Goal: Information Seeking & Learning: Learn about a topic

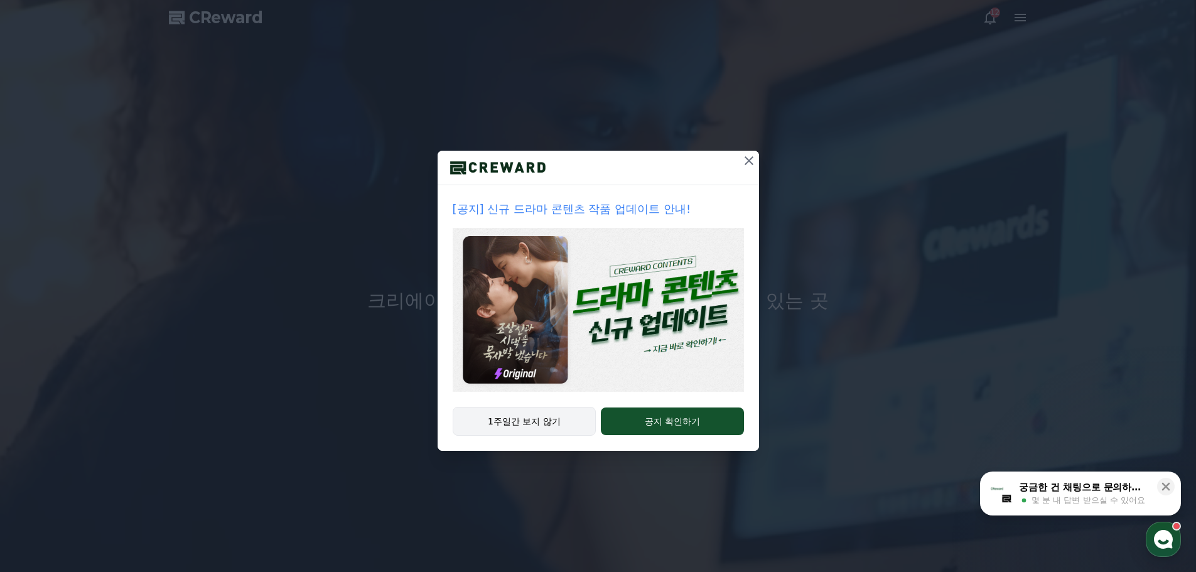
click at [480, 430] on button "1주일간 보지 않기" at bounding box center [525, 421] width 144 height 29
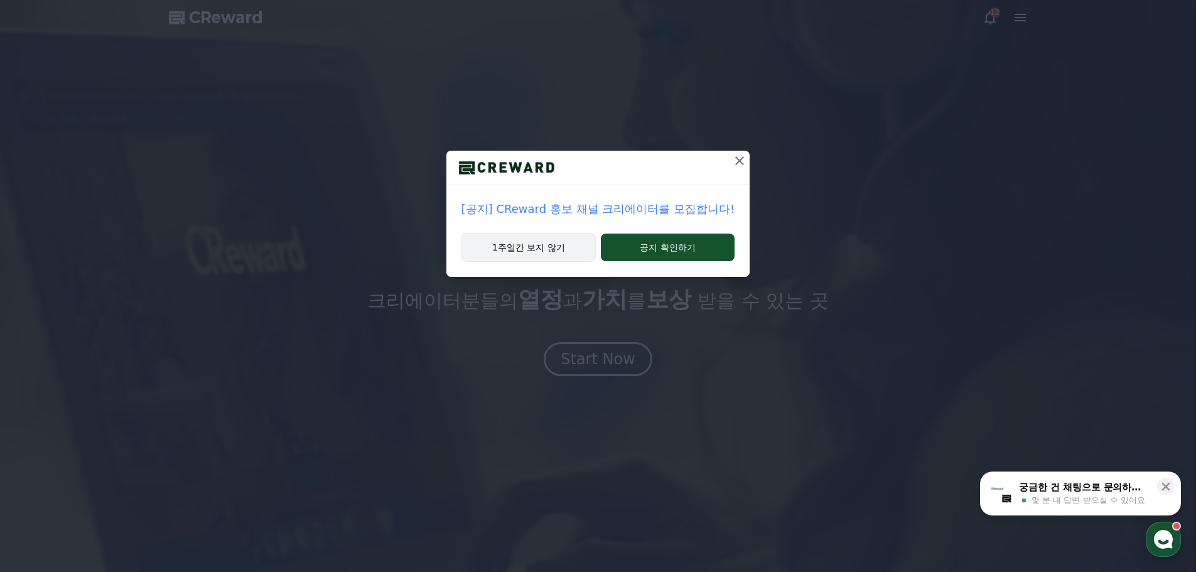
click at [560, 249] on button "1주일간 보지 않기" at bounding box center [528, 247] width 134 height 29
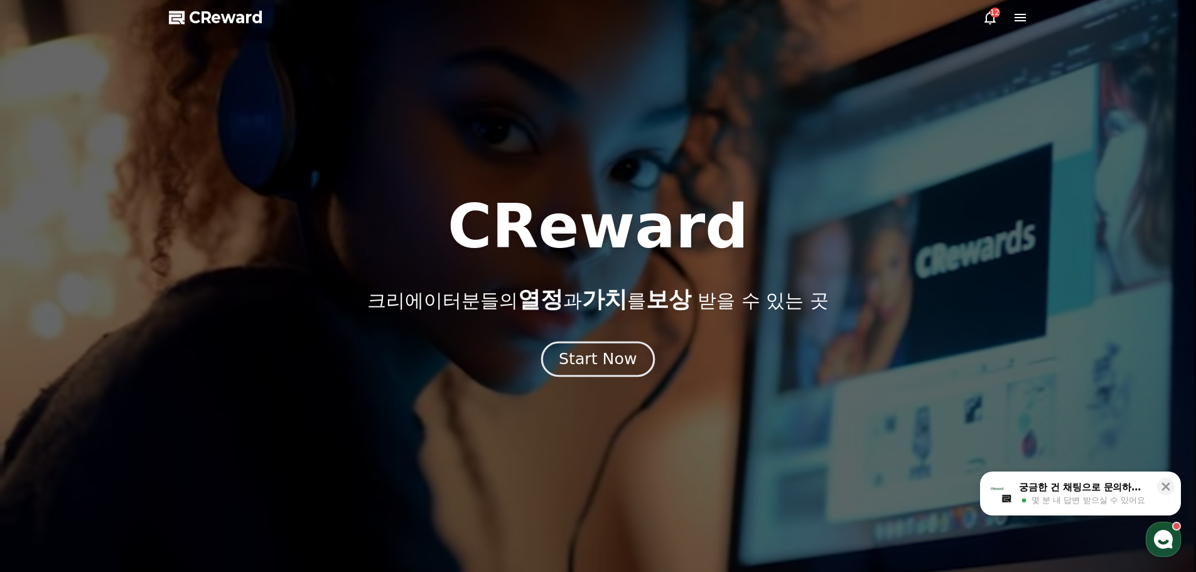
click at [602, 367] on div "Start Now" at bounding box center [598, 358] width 78 height 21
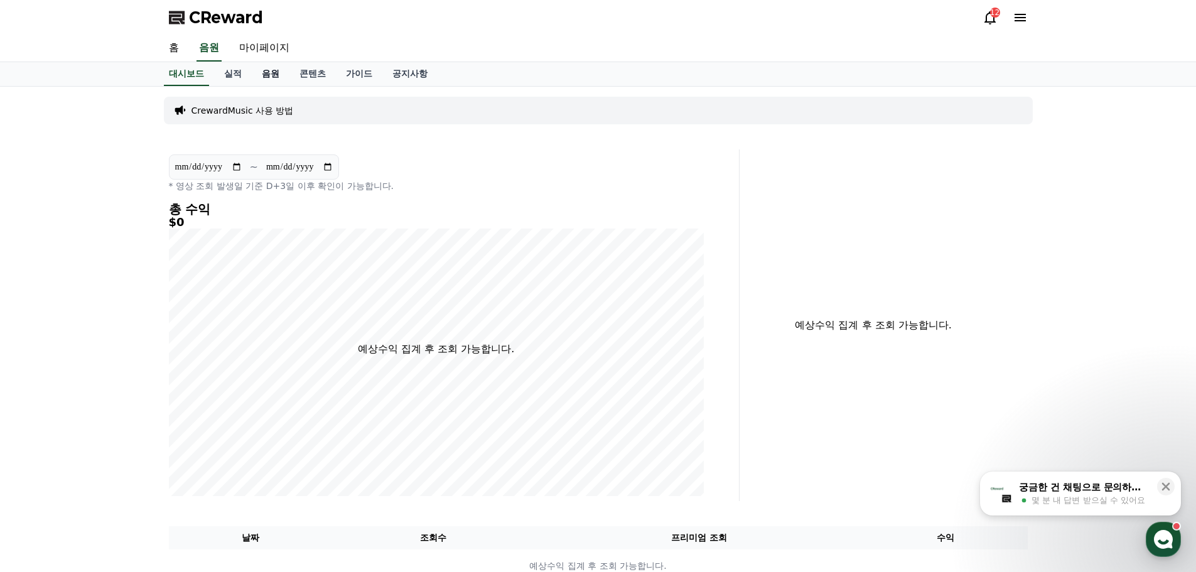
click at [272, 80] on link "음원" at bounding box center [271, 74] width 38 height 24
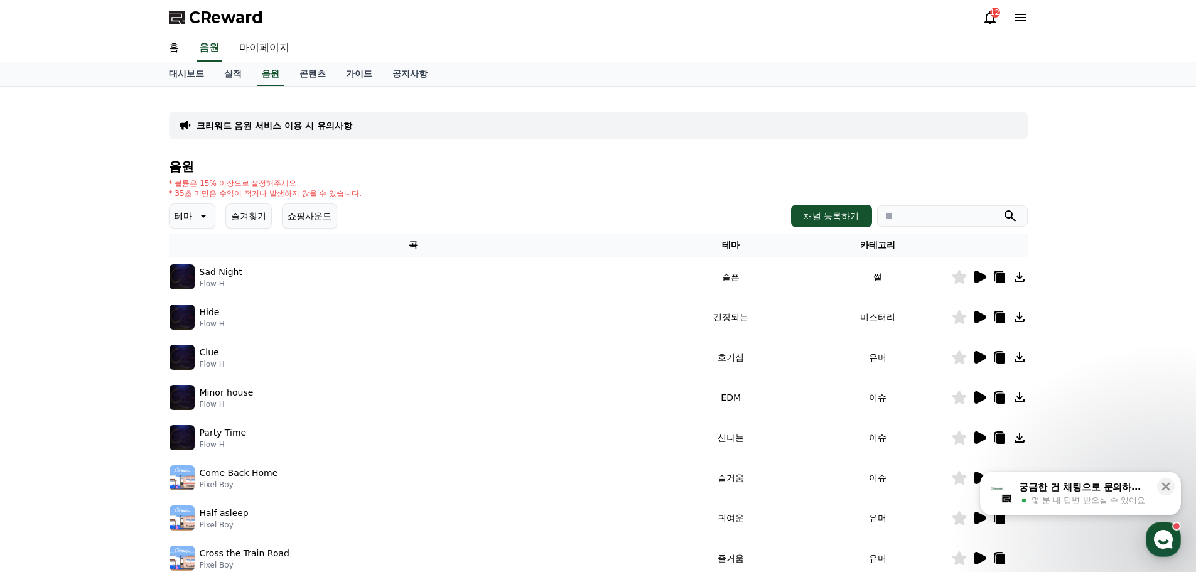
click at [971, 212] on input "search" at bounding box center [952, 215] width 151 height 21
type input "*"
click at [1002, 208] on button "submit" at bounding box center [1009, 215] width 15 height 15
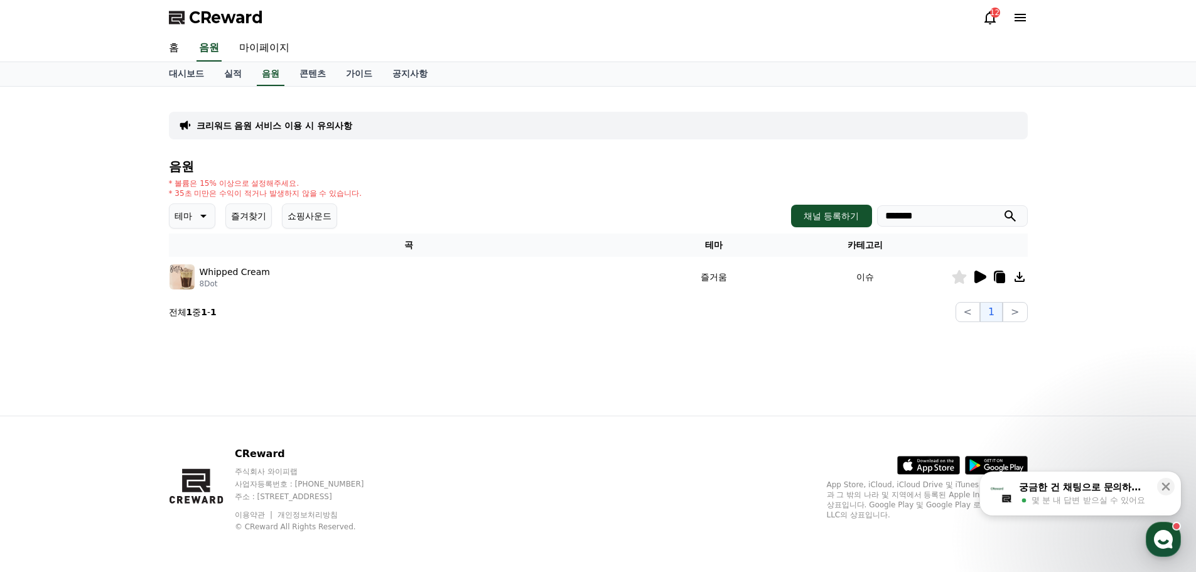
type input "*******"
click at [1002, 208] on button "submit" at bounding box center [1009, 215] width 15 height 15
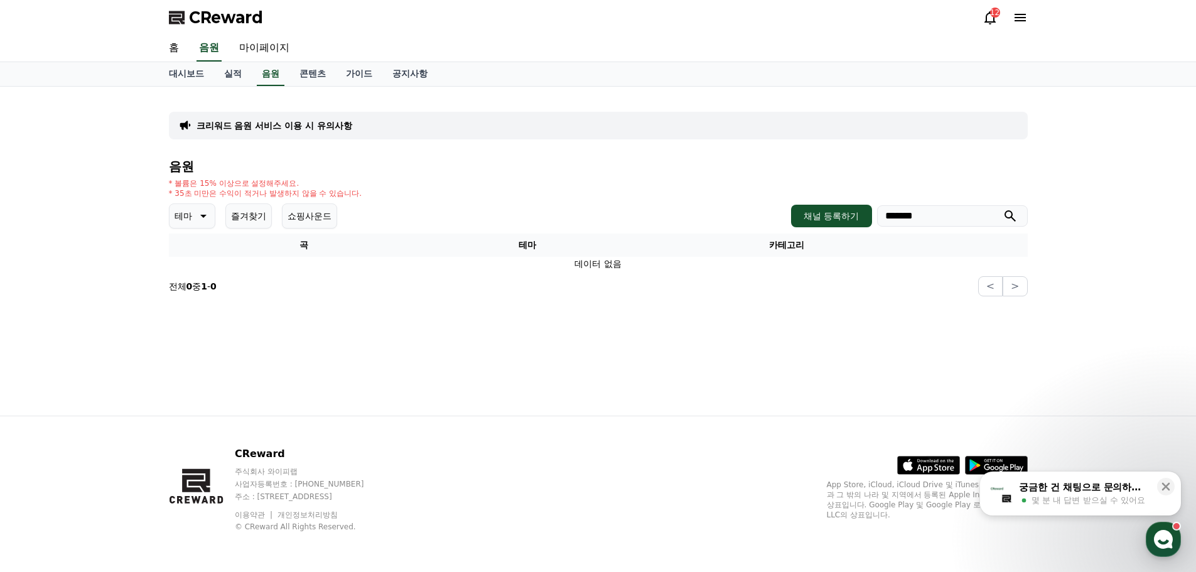
click at [314, 229] on div "음원 * 볼륨은 15% 이상으로 설정해주세요. * 35초 미만은 수익이 적거나 발생하지 않을 수 있습니다. 테마 즐겨찾기 쇼핑사운드 채널 등록…" at bounding box center [598, 227] width 859 height 137
click at [313, 223] on button "쇼핑사운드" at bounding box center [309, 215] width 55 height 25
click at [792, 215] on div "채널 등록하기 *******" at bounding box center [909, 216] width 236 height 23
click at [1002, 208] on button "submit" at bounding box center [1009, 215] width 15 height 15
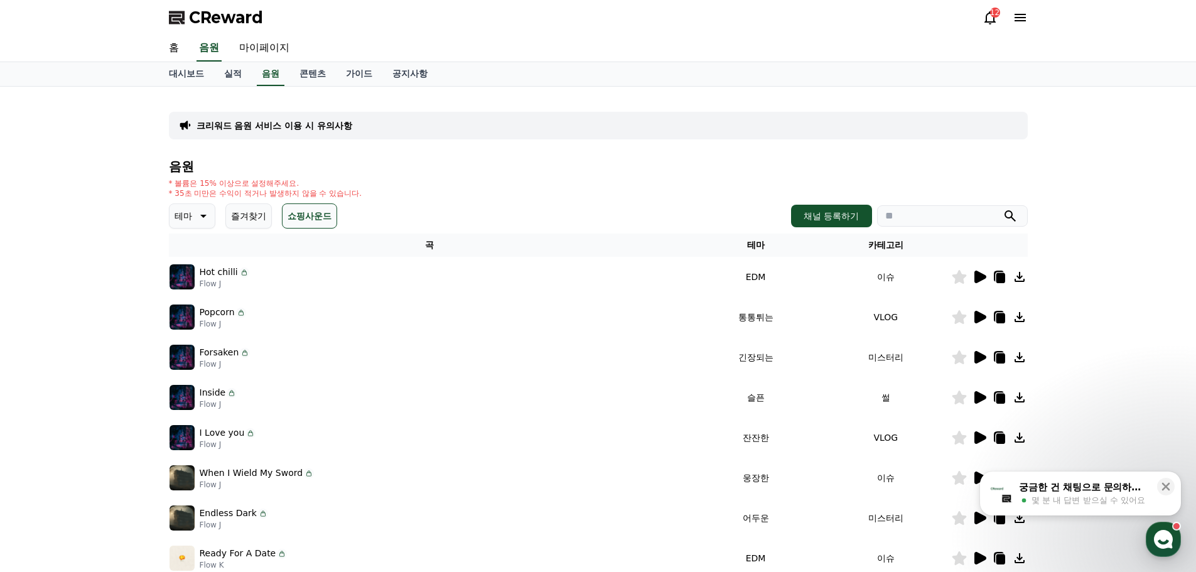
click at [304, 217] on button "쇼핑사운드" at bounding box center [309, 215] width 55 height 25
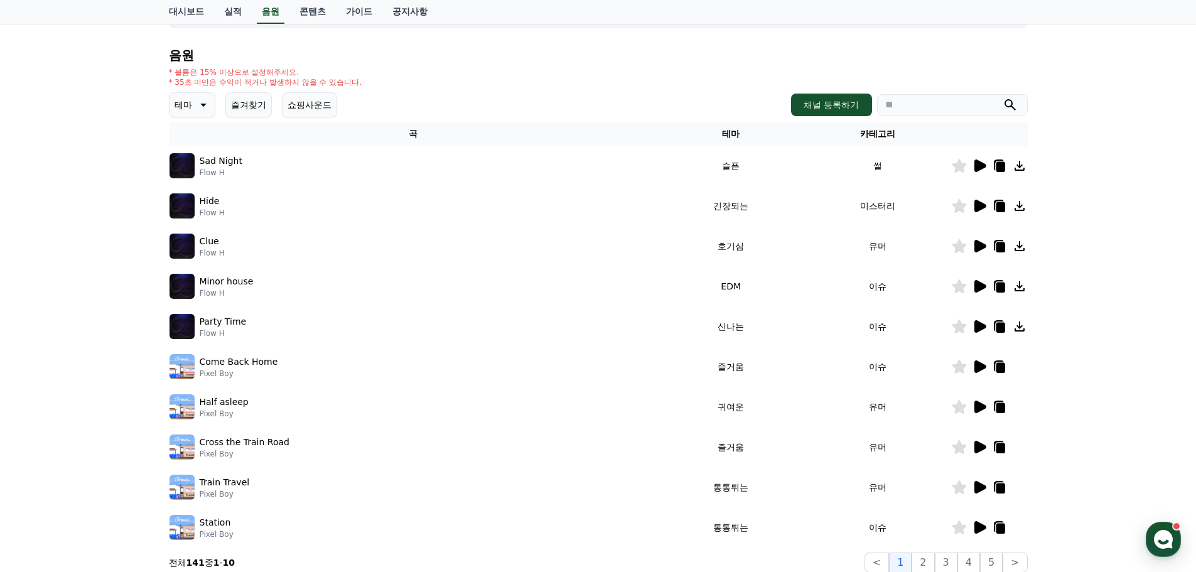
scroll to position [90, 0]
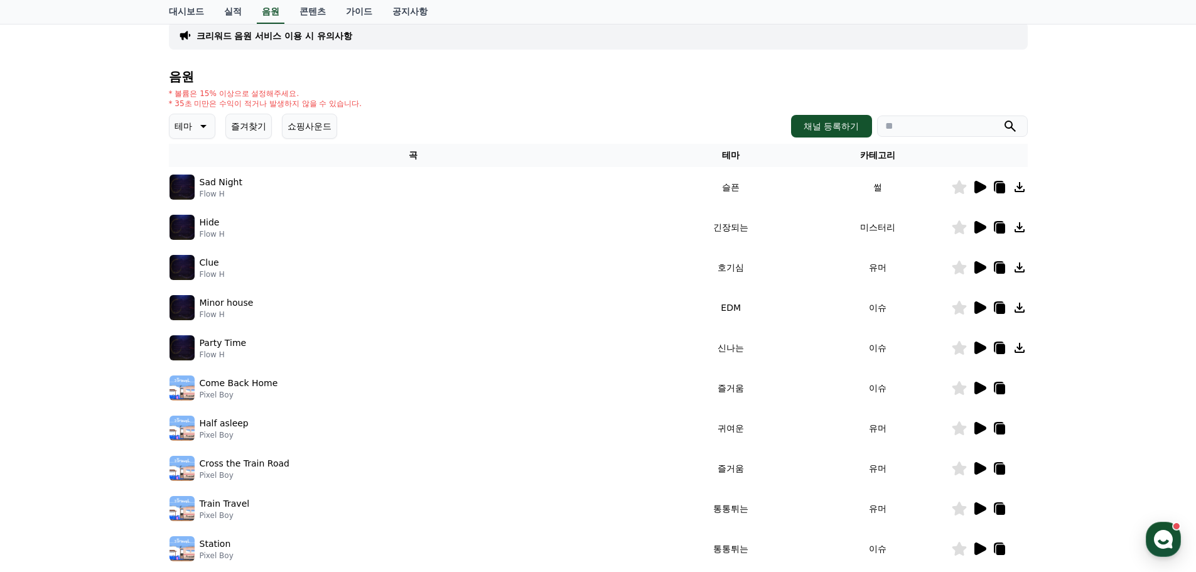
click at [915, 132] on input "search" at bounding box center [952, 125] width 151 height 21
click at [1002, 119] on button "submit" at bounding box center [1009, 126] width 15 height 15
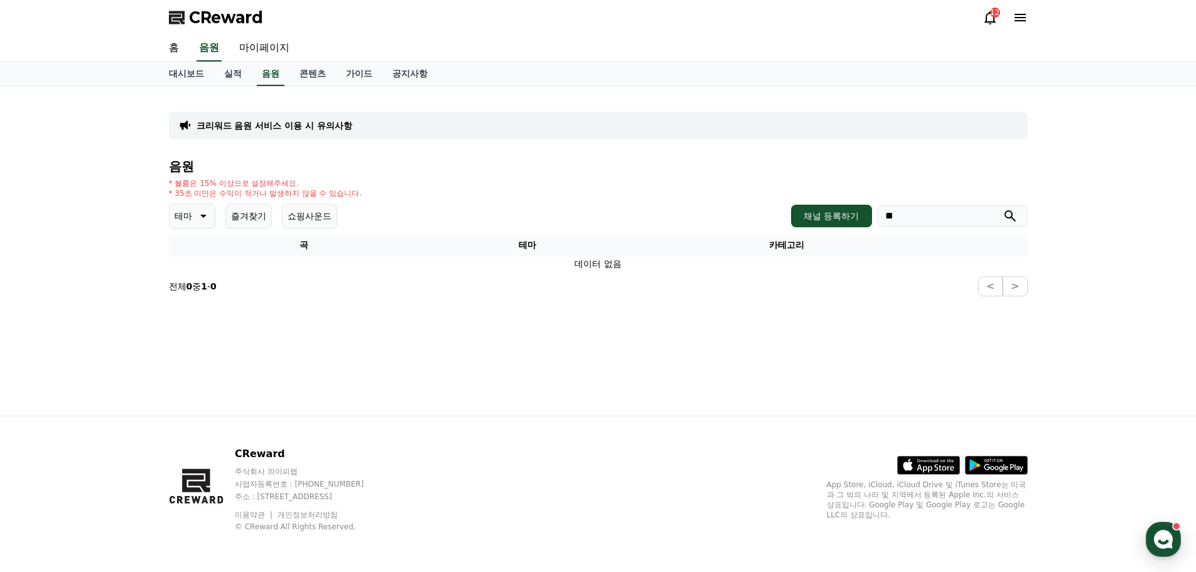
type input "*"
click at [1002, 208] on button "submit" at bounding box center [1009, 215] width 15 height 15
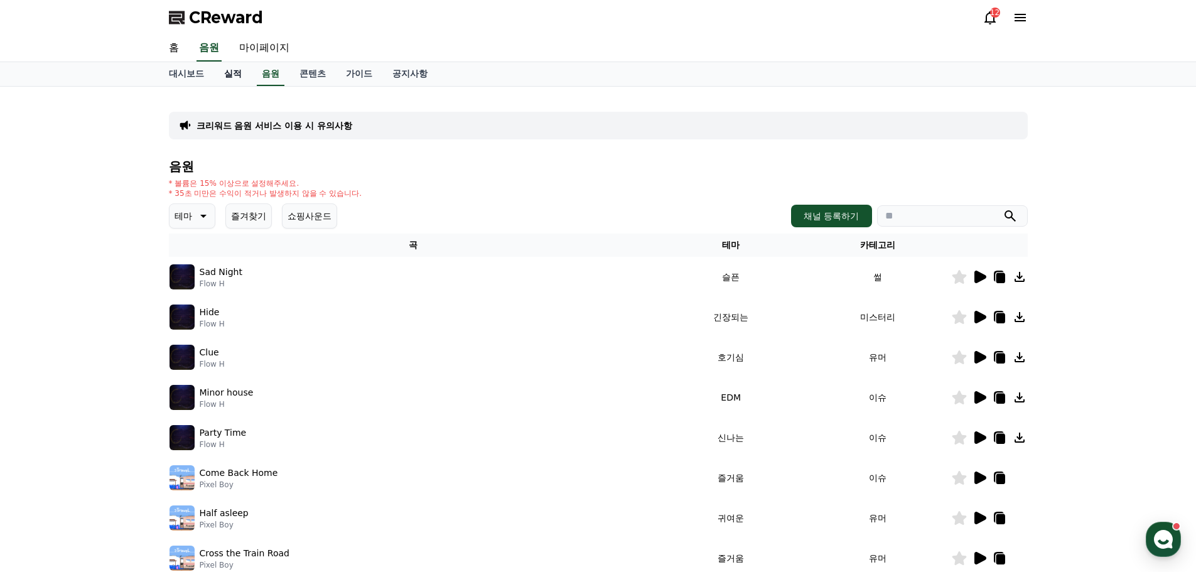
click at [241, 78] on link "실적" at bounding box center [233, 74] width 38 height 24
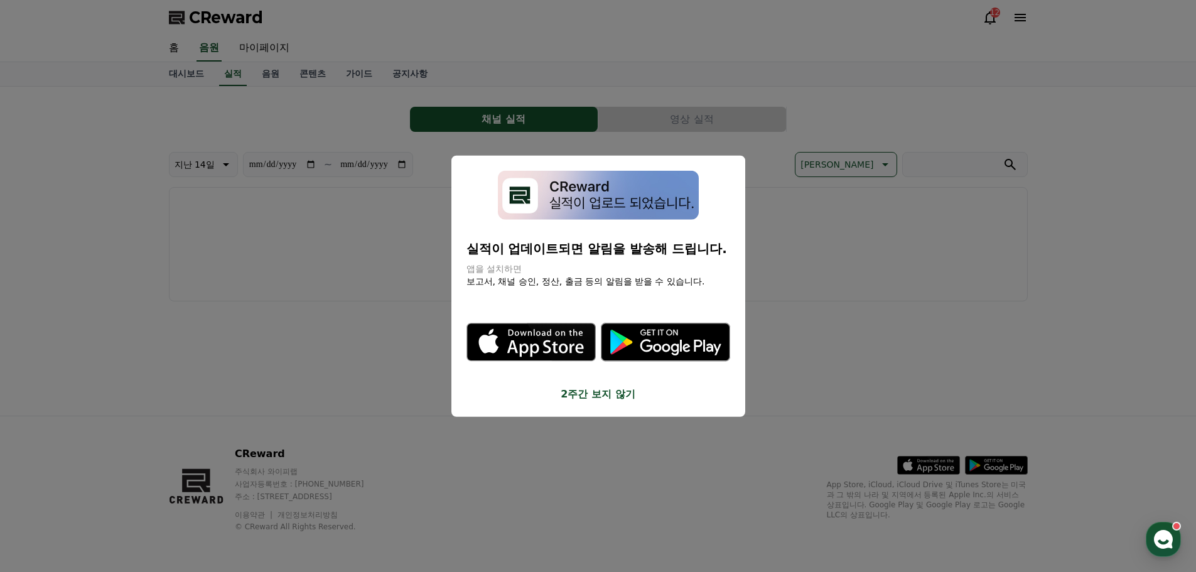
click at [253, 100] on button "close modal" at bounding box center [598, 286] width 1196 height 572
click at [196, 80] on link "대시보드" at bounding box center [186, 74] width 55 height 24
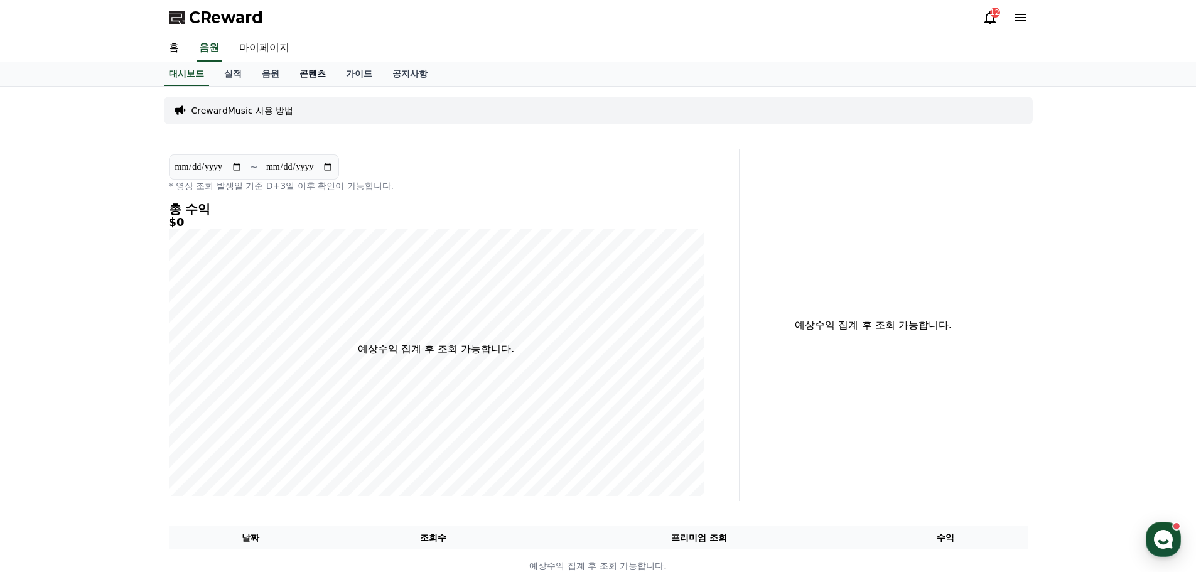
click at [303, 74] on link "콘텐츠" at bounding box center [312, 74] width 46 height 24
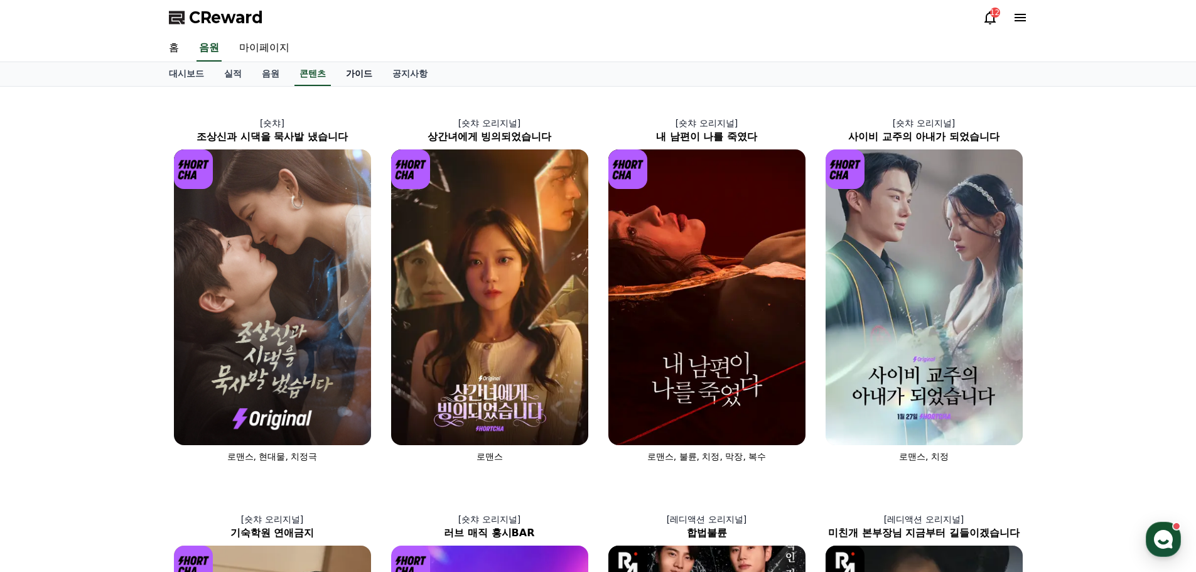
click at [363, 73] on link "가이드" at bounding box center [359, 74] width 46 height 24
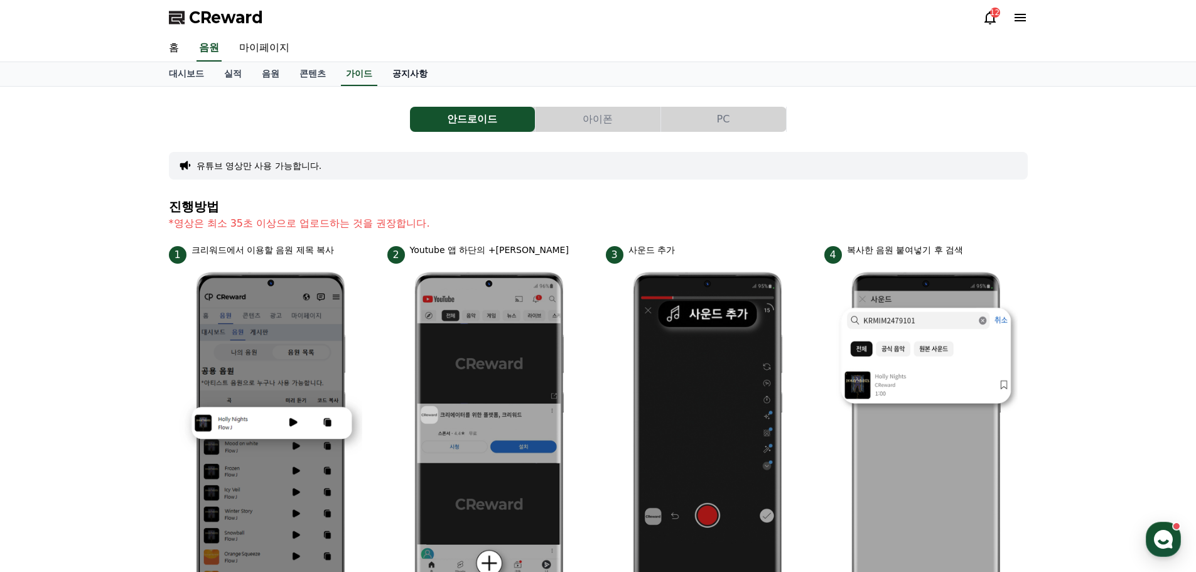
click at [413, 76] on link "공지사항" at bounding box center [409, 74] width 55 height 24
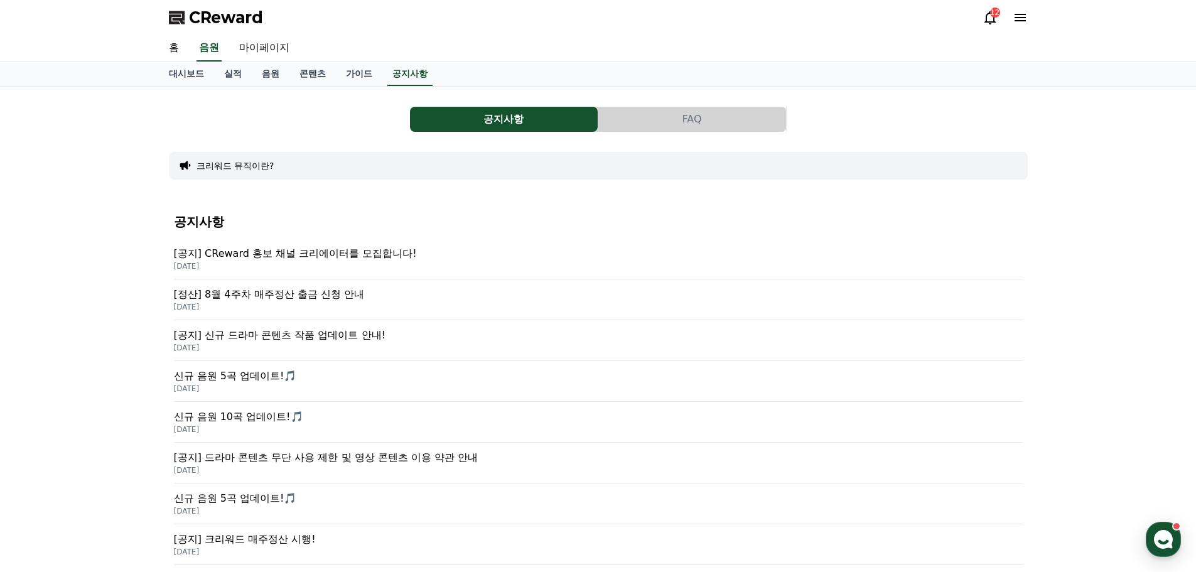
click at [382, 343] on p "[DATE]" at bounding box center [598, 348] width 849 height 10
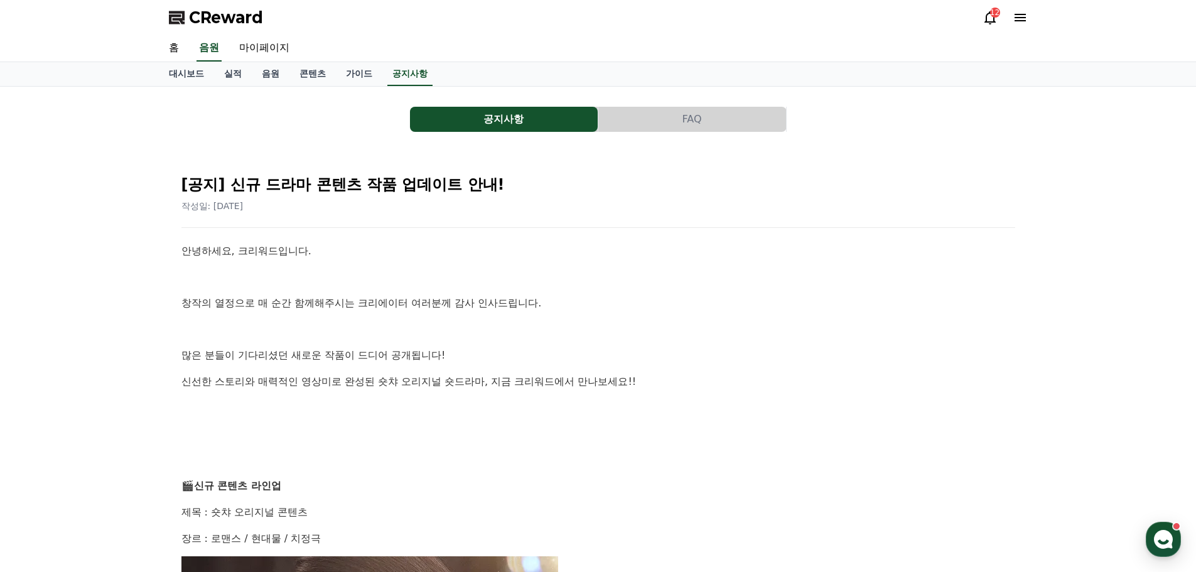
click at [728, 121] on button "FAQ" at bounding box center [692, 119] width 188 height 25
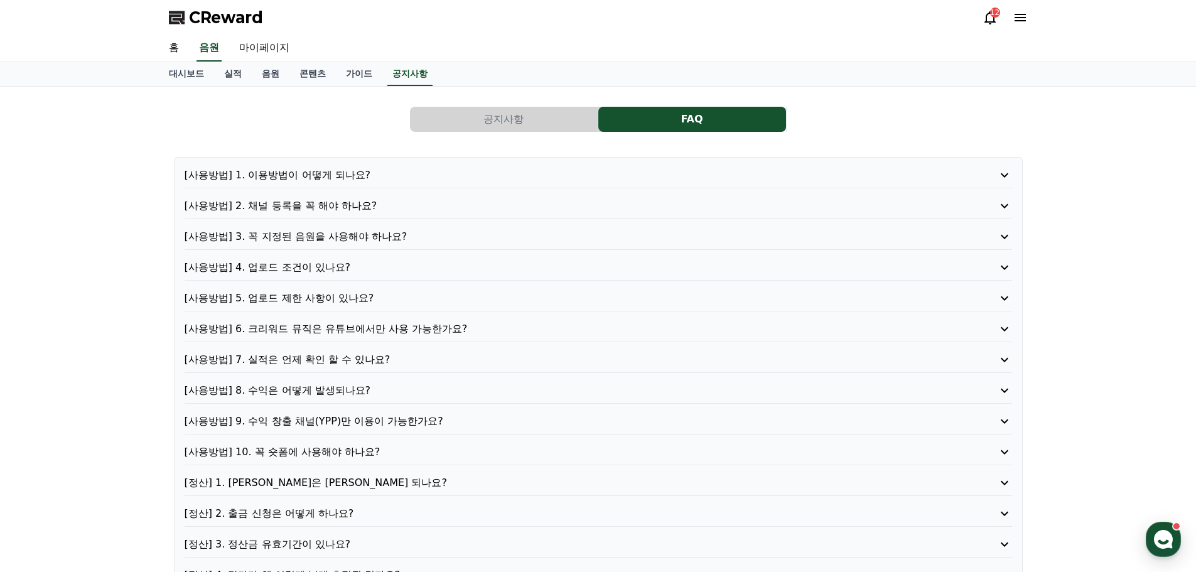
click at [532, 117] on button "공지사항" at bounding box center [504, 119] width 188 height 25
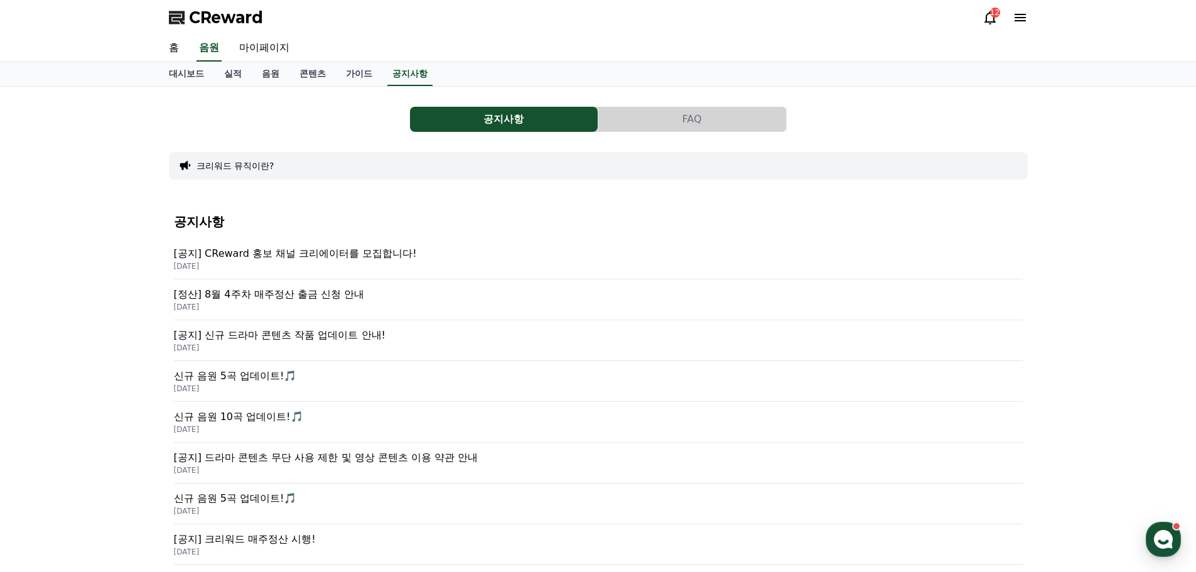
click at [473, 122] on button "공지사항" at bounding box center [504, 119] width 188 height 25
click at [312, 79] on link "콘텐츠" at bounding box center [312, 74] width 46 height 24
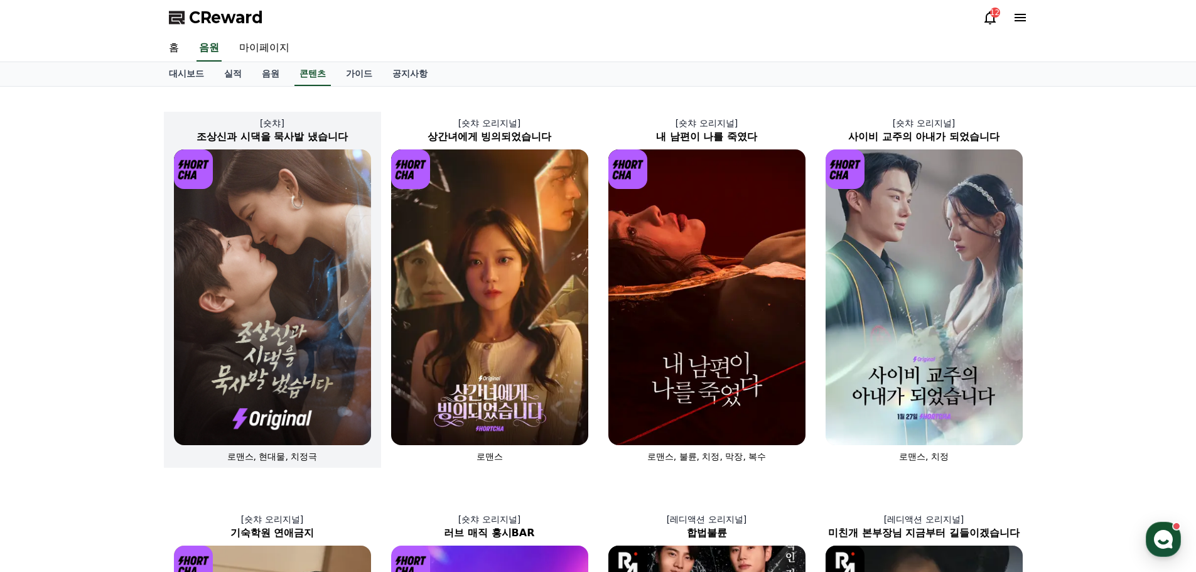
click at [265, 269] on img at bounding box center [272, 297] width 197 height 296
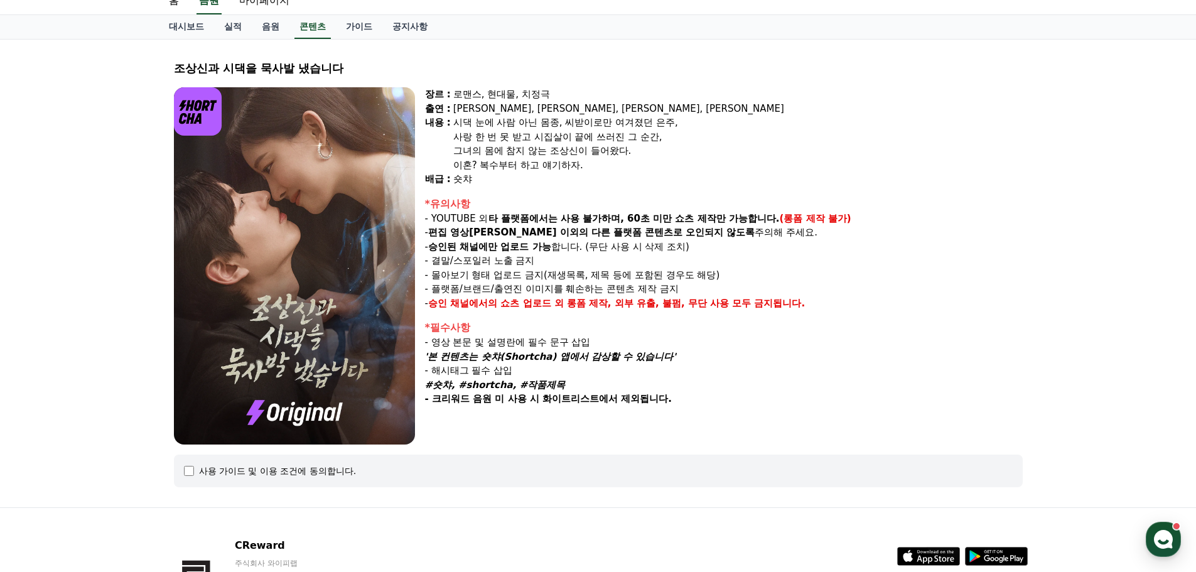
scroll to position [139, 0]
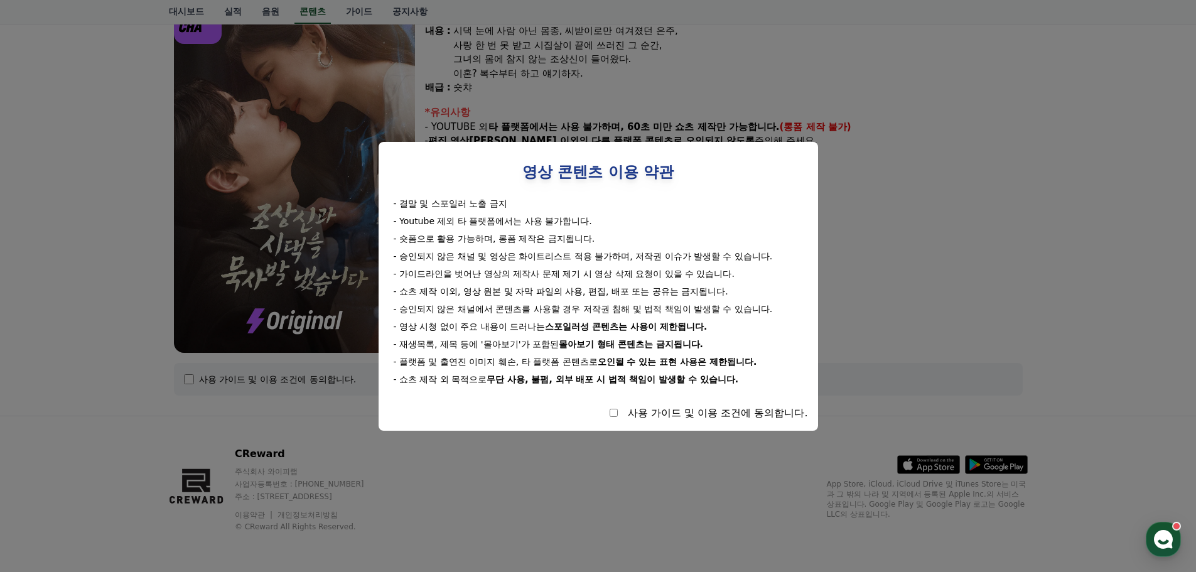
click at [768, 421] on div "영상 콘텐츠 이용 약관 - 결말 및 스포일러 노출 금지 - Youtube 제외 타 플랫폼에서는 사용 불가합니다. - 숏폼으로 활용 가능하며, …" at bounding box center [597, 286] width 439 height 289
click at [771, 418] on div "사용 가이드 및 이용 조건에 동의합니다." at bounding box center [718, 412] width 180 height 15
click at [620, 414] on div "사용 가이드 및 이용 조건에 동의합니다." at bounding box center [598, 412] width 419 height 15
click at [618, 415] on div "사용 가이드 및 이용 조건에 동의합니다." at bounding box center [598, 412] width 419 height 15
select select
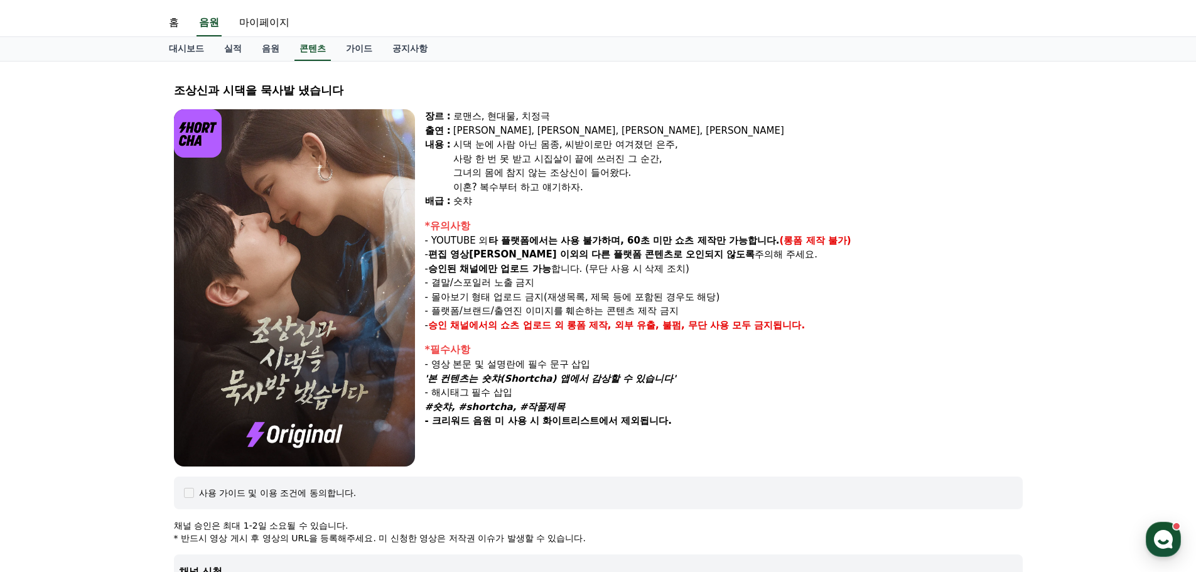
scroll to position [3, 0]
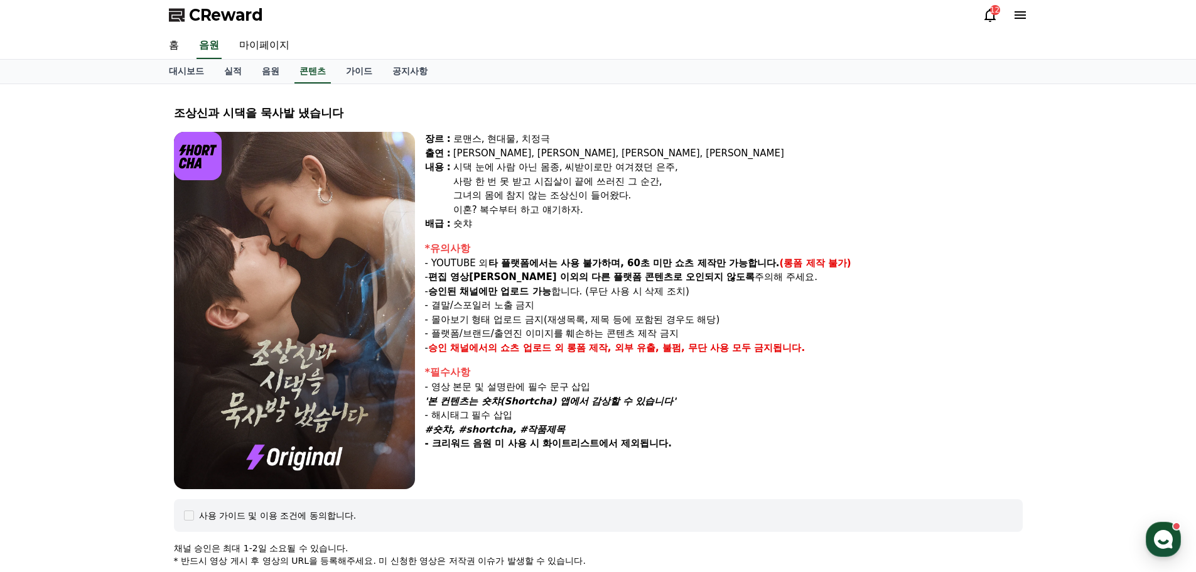
drag, startPoint x: 498, startPoint y: 158, endPoint x: 678, endPoint y: 250, distance: 202.1
click at [678, 250] on div "장르 : 로맨스, 현대물, 치정극 출연 : [PERSON_NAME], [PERSON_NAME], [PERSON_NAME], [PERSON_NA…" at bounding box center [724, 310] width 598 height 357
click at [678, 250] on div "*유의사항" at bounding box center [724, 248] width 598 height 15
